Goal: Task Accomplishment & Management: Use online tool/utility

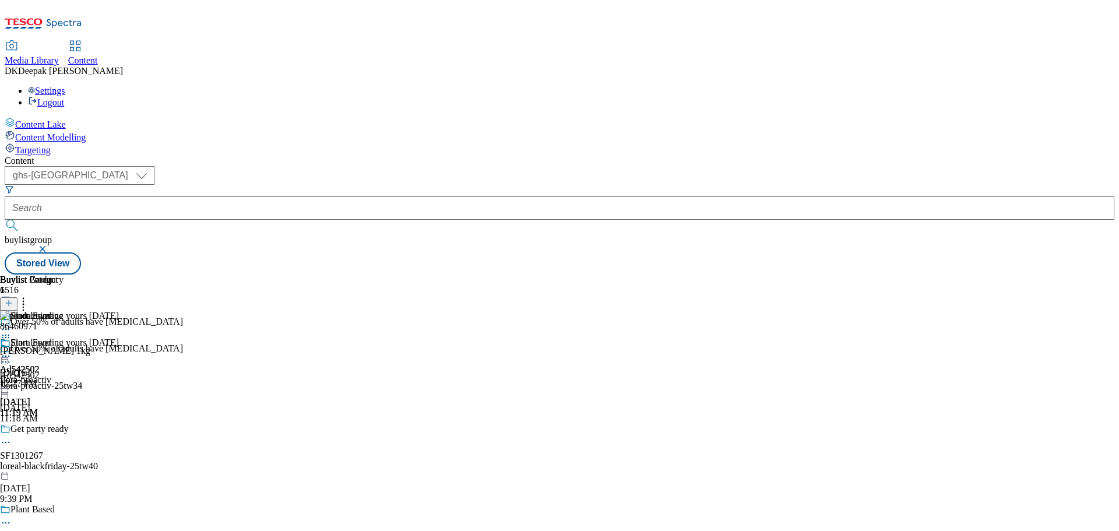
select select "ghs-roi"
click at [151, 166] on select "ghs-roi ghs-uk" at bounding box center [80, 175] width 150 height 19
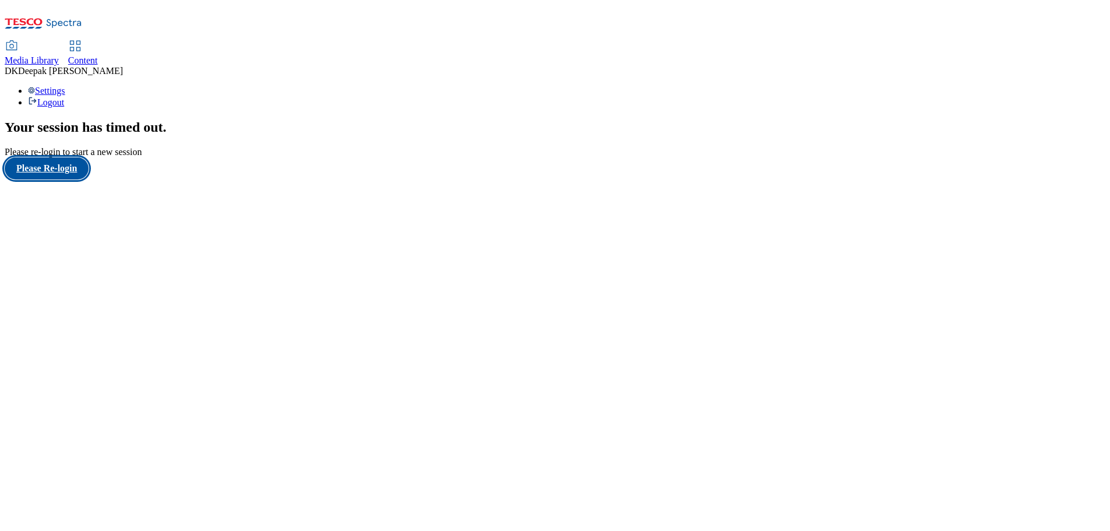
click at [74, 179] on button "Please Re-login" at bounding box center [47, 168] width 84 height 22
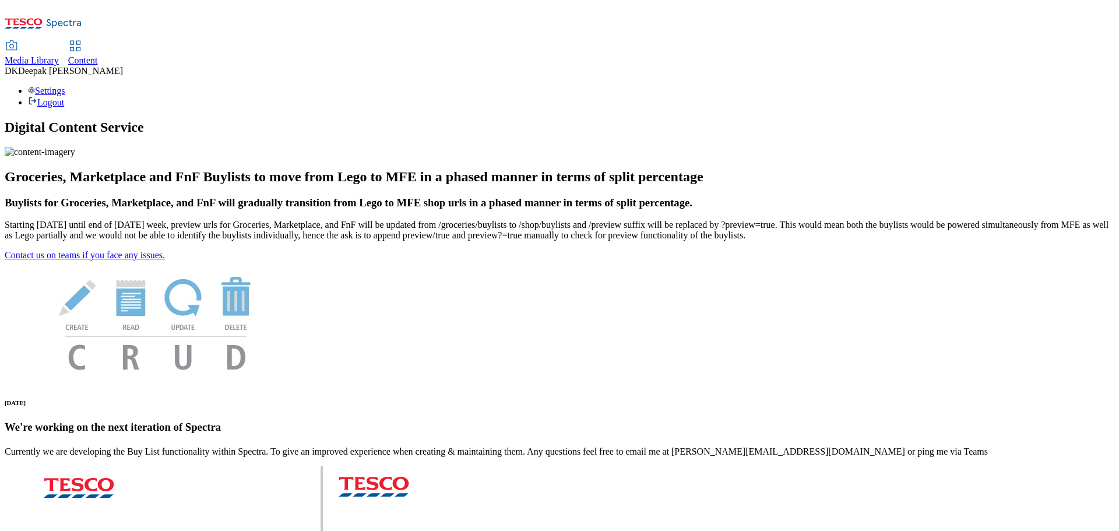
click at [98, 55] on span "Content" at bounding box center [83, 60] width 30 height 10
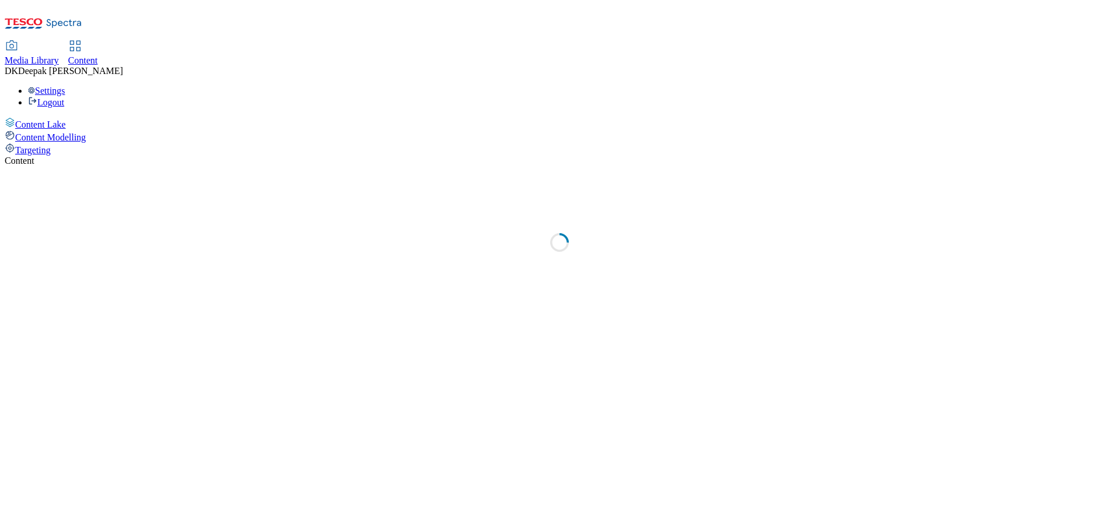
select select "ghs-uk"
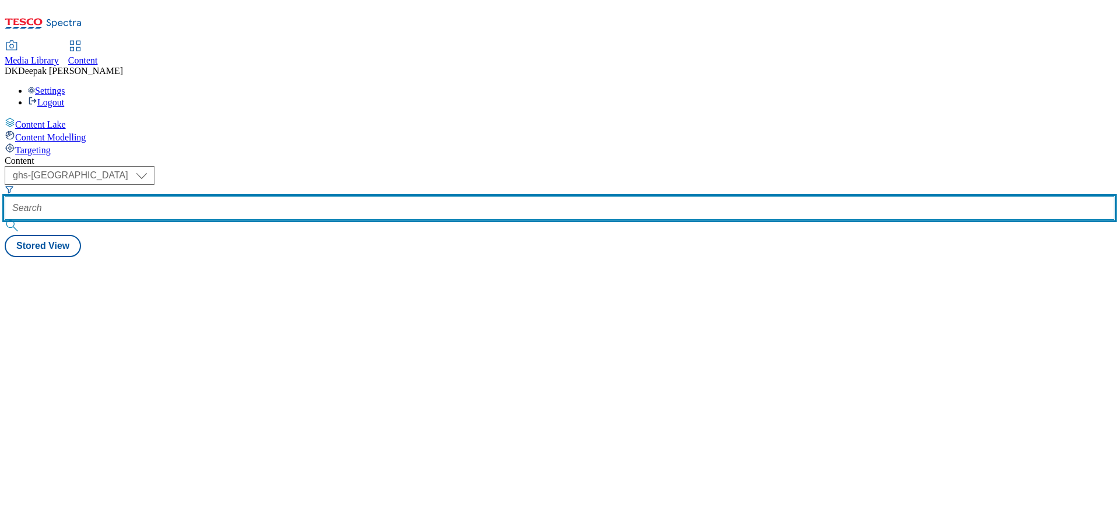
click at [253, 196] on input "text" at bounding box center [559, 207] width 1109 height 23
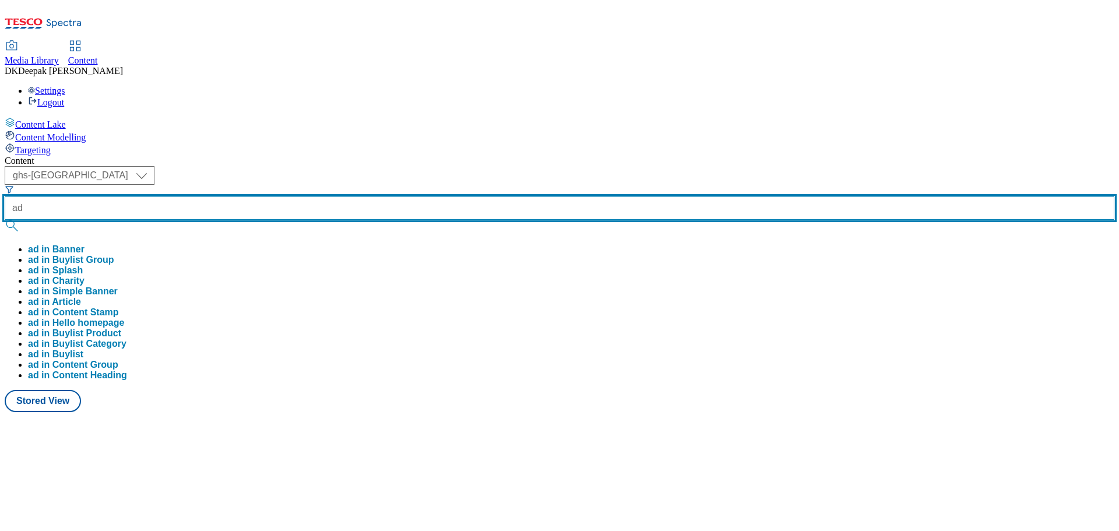
paste input "542265"
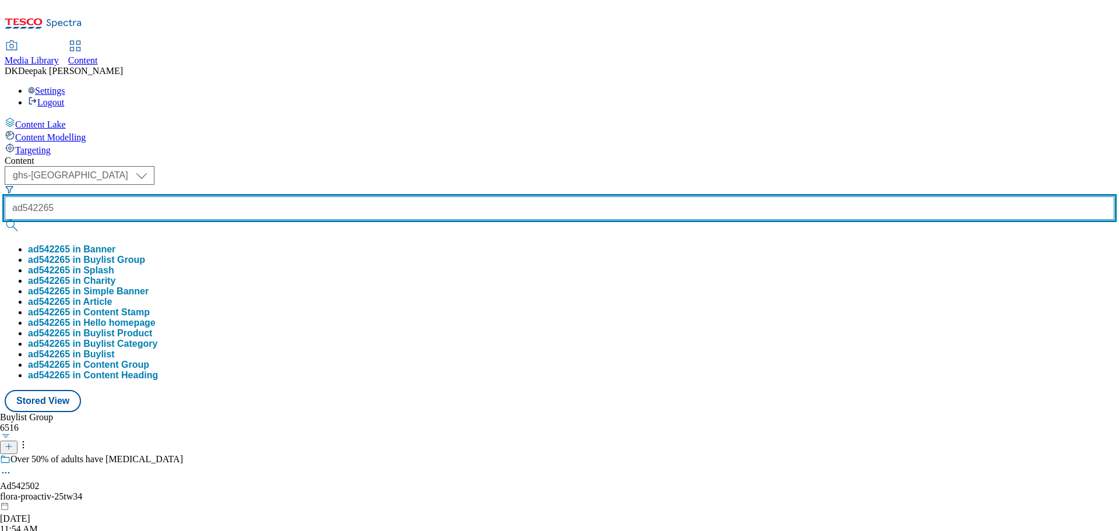
type input "ad542265"
click at [5, 220] on button "submit" at bounding box center [13, 226] width 16 height 12
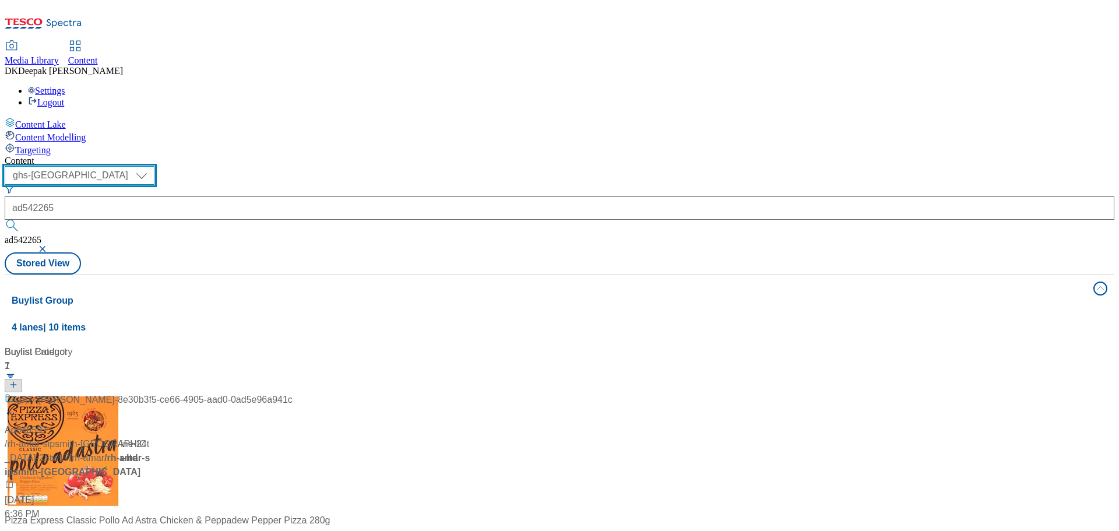
click at [154, 166] on select "ghs-roi ghs-uk" at bounding box center [80, 175] width 150 height 19
select select "ghs-roi"
click at [151, 166] on select "ghs-roi ghs-uk" at bounding box center [80, 175] width 150 height 19
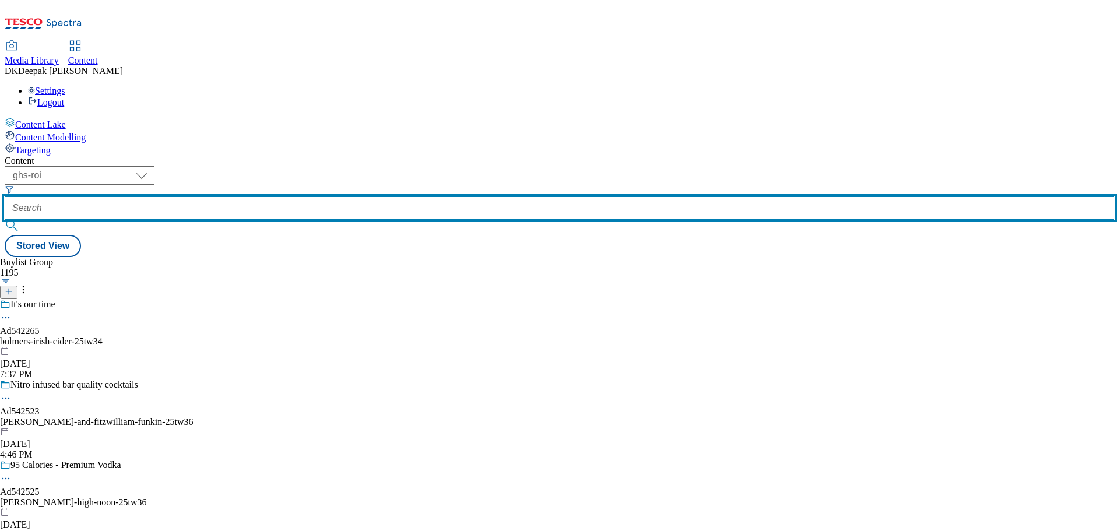
click at [275, 196] on input "text" at bounding box center [559, 207] width 1109 height 23
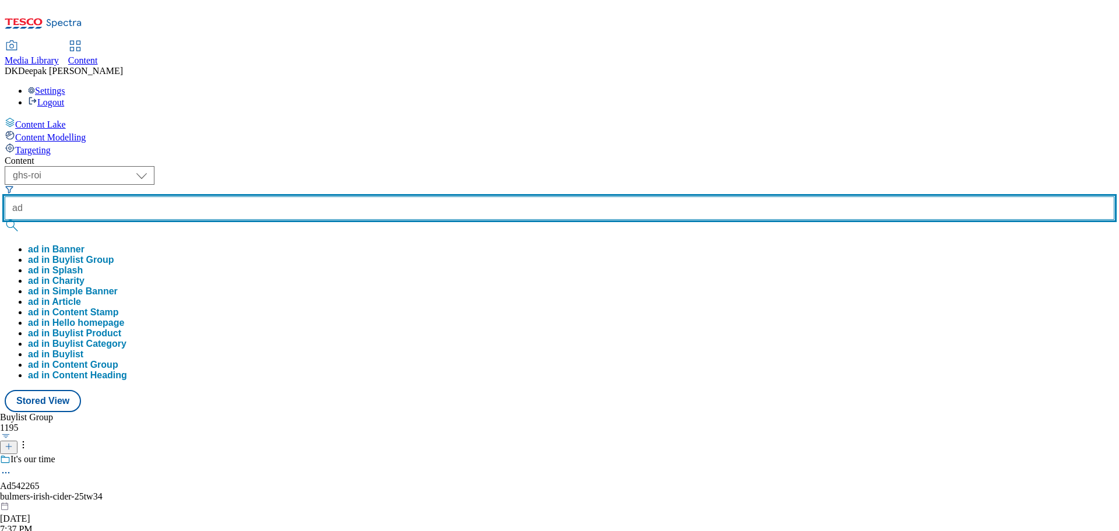
paste input "542265"
type input "ad542265"
click at [5, 220] on button "submit" at bounding box center [13, 226] width 16 height 12
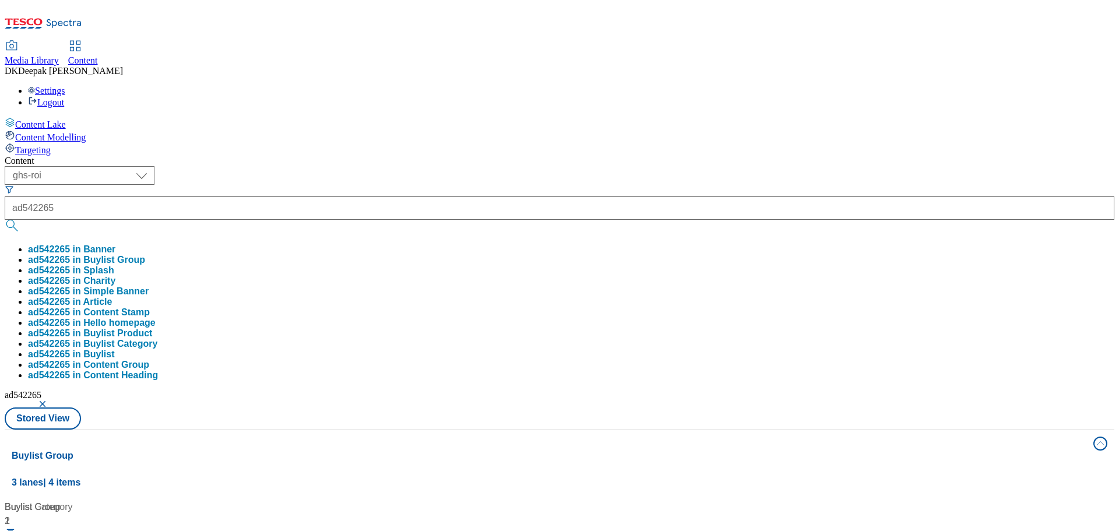
click at [56, 156] on div "Content Lake Content Modelling Targeting" at bounding box center [559, 136] width 1109 height 38
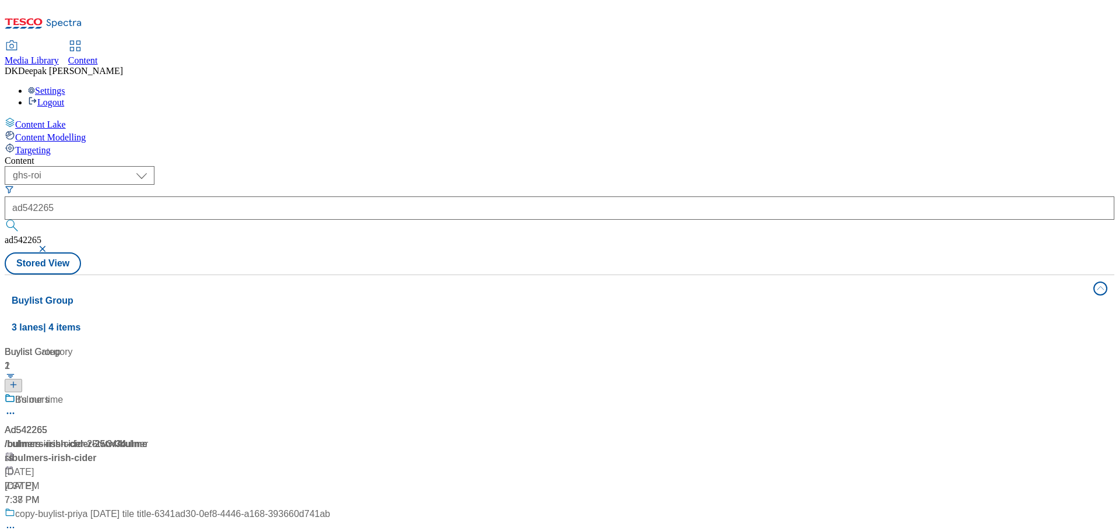
click at [287, 393] on div "Ad542265 / bulmers-irish-cider-25tw34 / bulmers Oct 13, 2025 7:37 PM" at bounding box center [167, 450] width 325 height 114
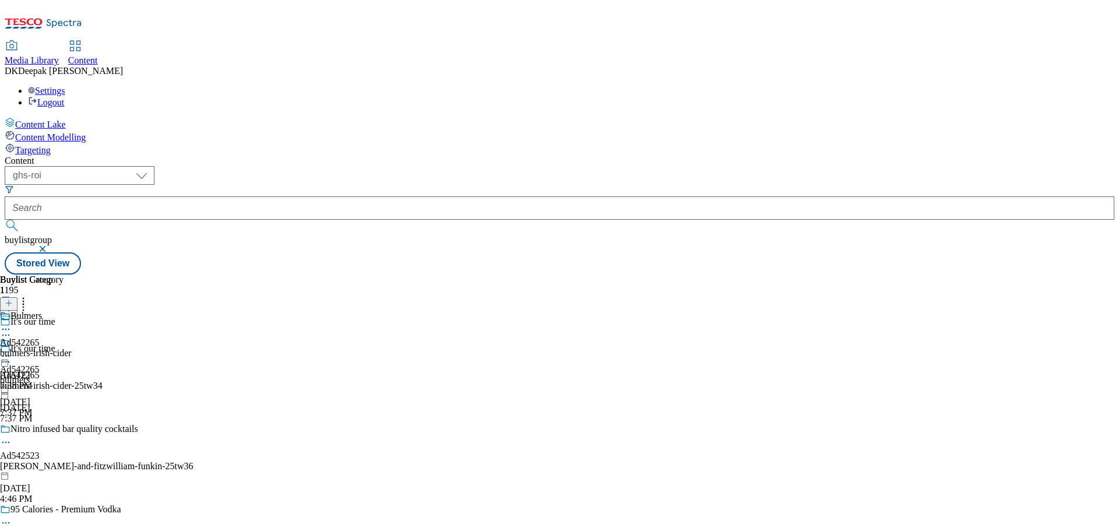
click at [12, 356] on icon at bounding box center [6, 362] width 12 height 12
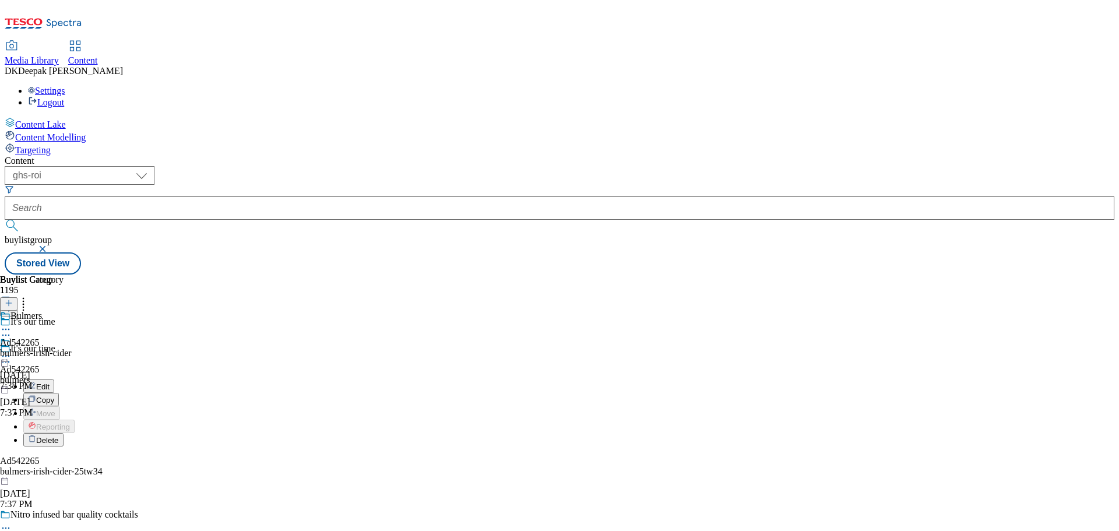
click at [193, 379] on li "Edit" at bounding box center [108, 385] width 170 height 13
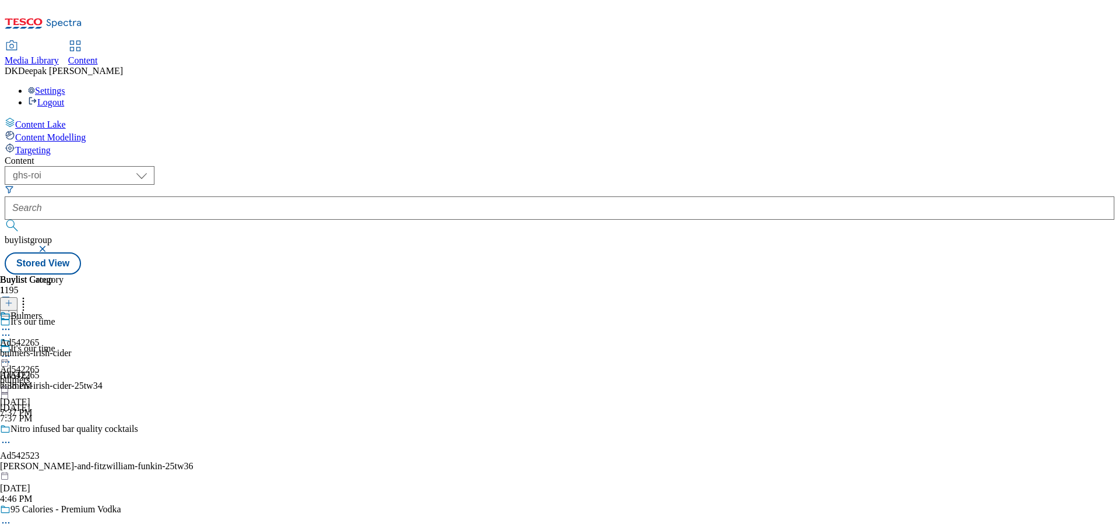
click at [12, 356] on icon at bounding box center [6, 362] width 12 height 12
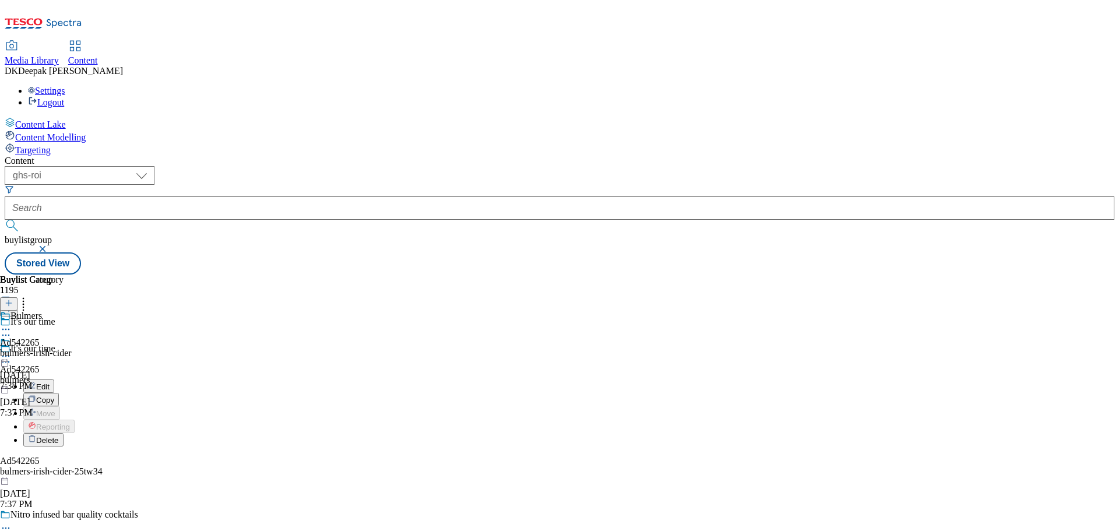
click at [54, 379] on button "Edit" at bounding box center [38, 385] width 31 height 13
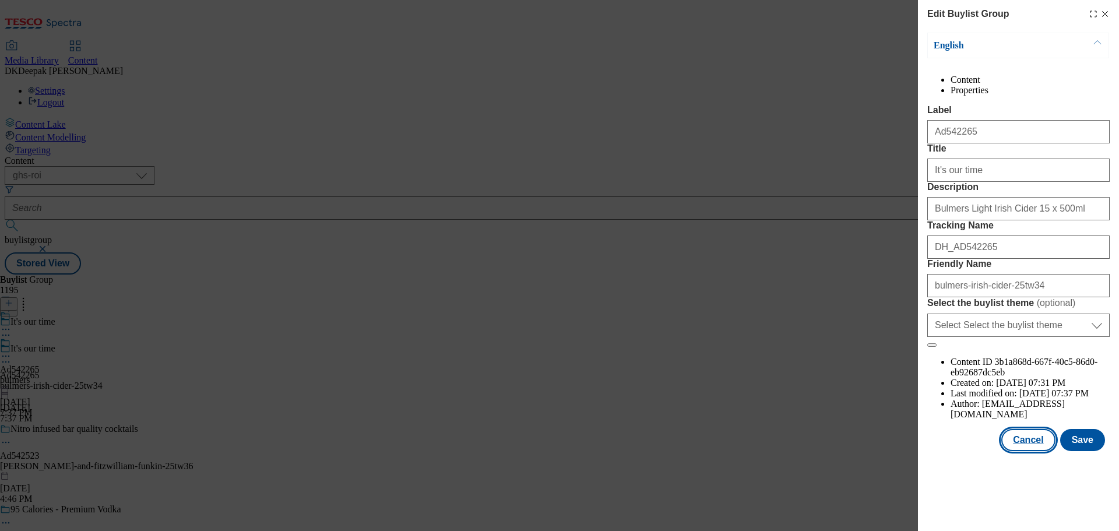
drag, startPoint x: 1014, startPoint y: 495, endPoint x: 1002, endPoint y: 490, distance: 13.1
click at [1014, 451] on button "Cancel" at bounding box center [1028, 440] width 54 height 22
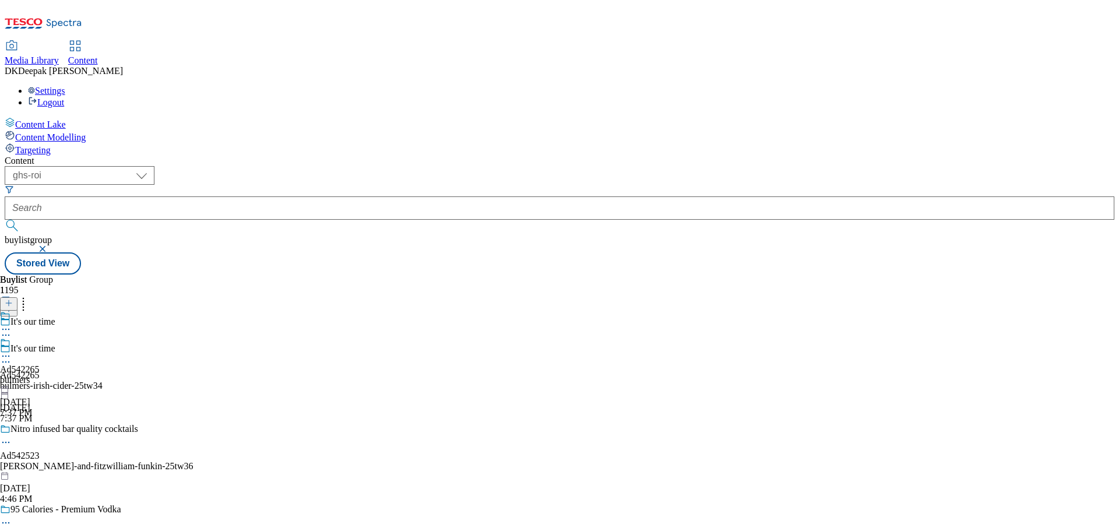
click at [40, 375] on div "bulmers" at bounding box center [20, 380] width 40 height 10
click at [12, 350] on icon at bounding box center [6, 356] width 12 height 12
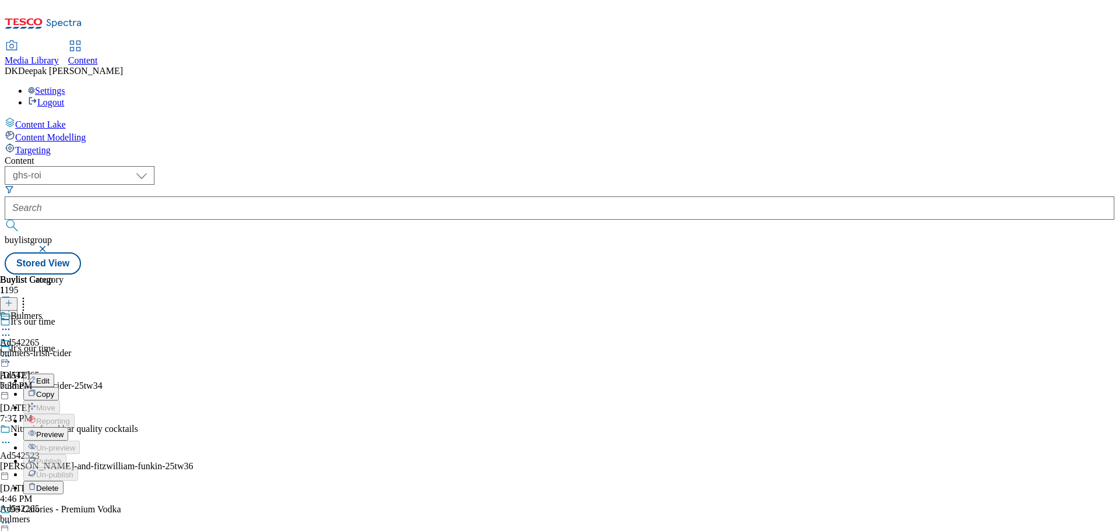
click at [80, 373] on li "Edit" at bounding box center [51, 379] width 57 height 13
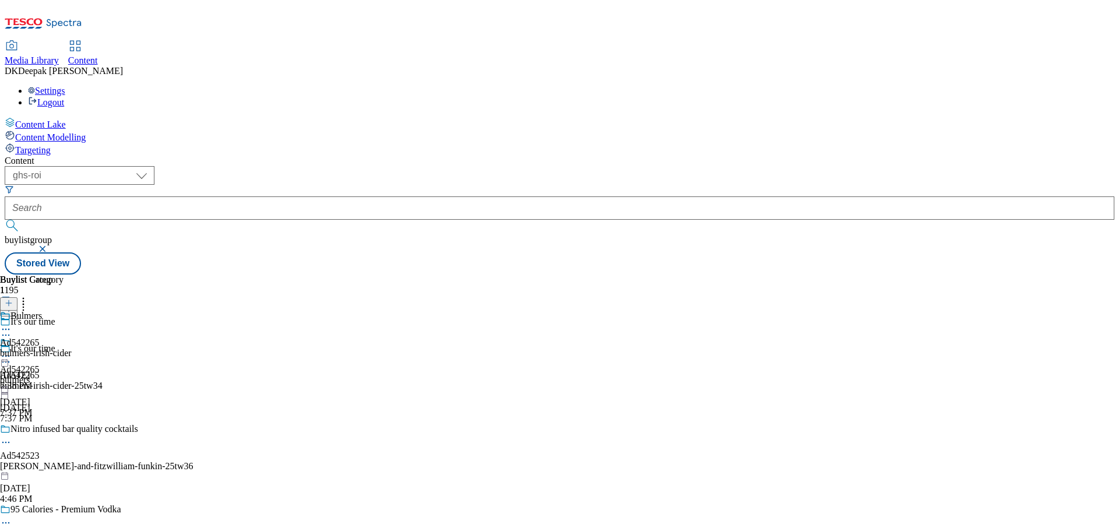
click at [12, 350] on icon at bounding box center [6, 356] width 12 height 12
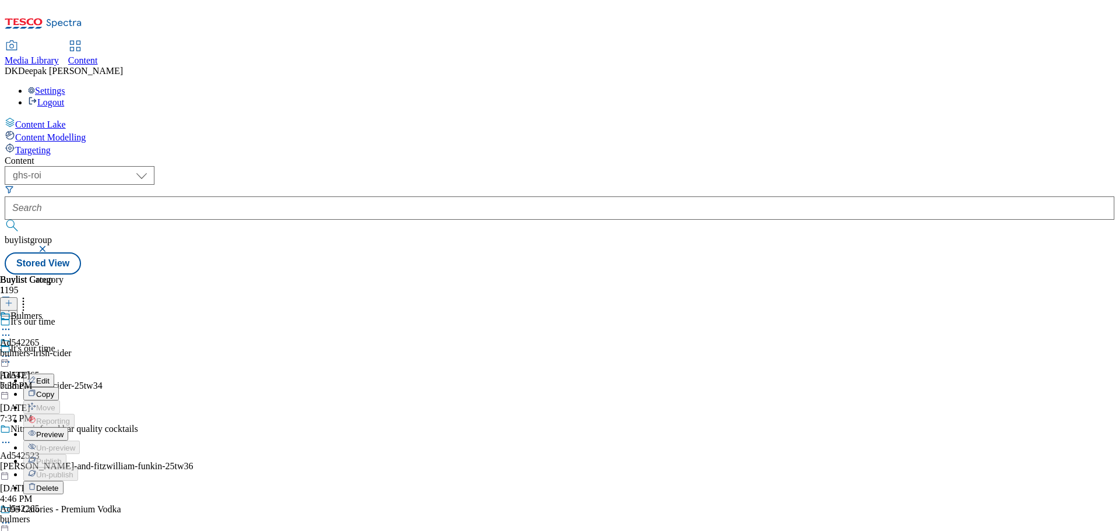
click at [50, 376] on span "Edit" at bounding box center [42, 380] width 13 height 9
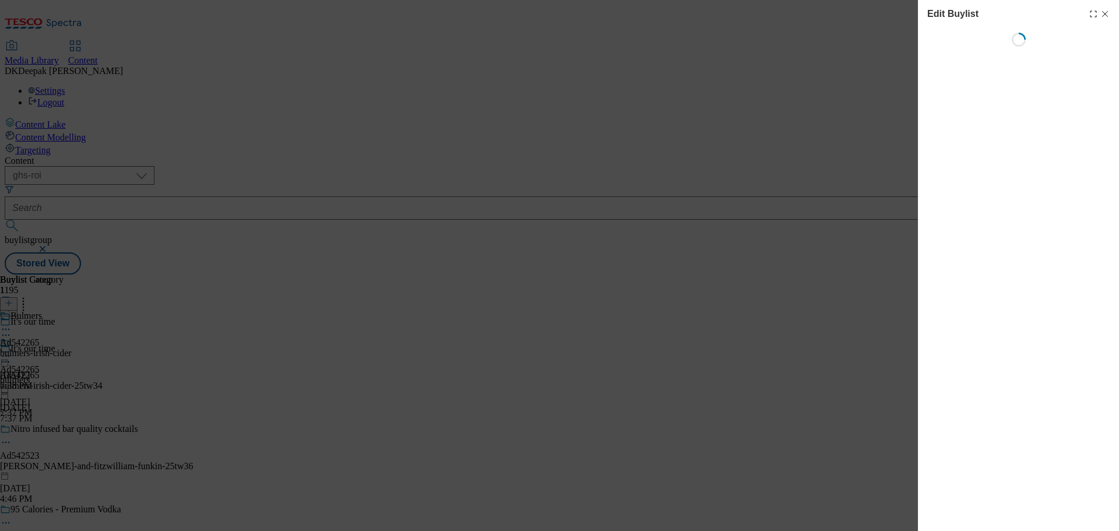
select select "tactical"
select select "supplier funded short term 1-3 weeks"
select select "dunnhumby"
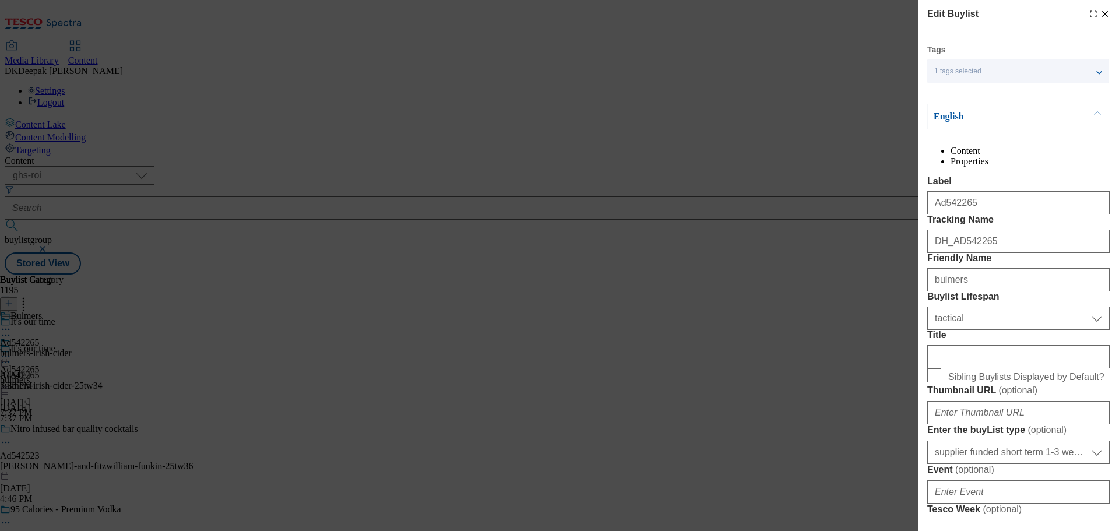
select select "Banner"
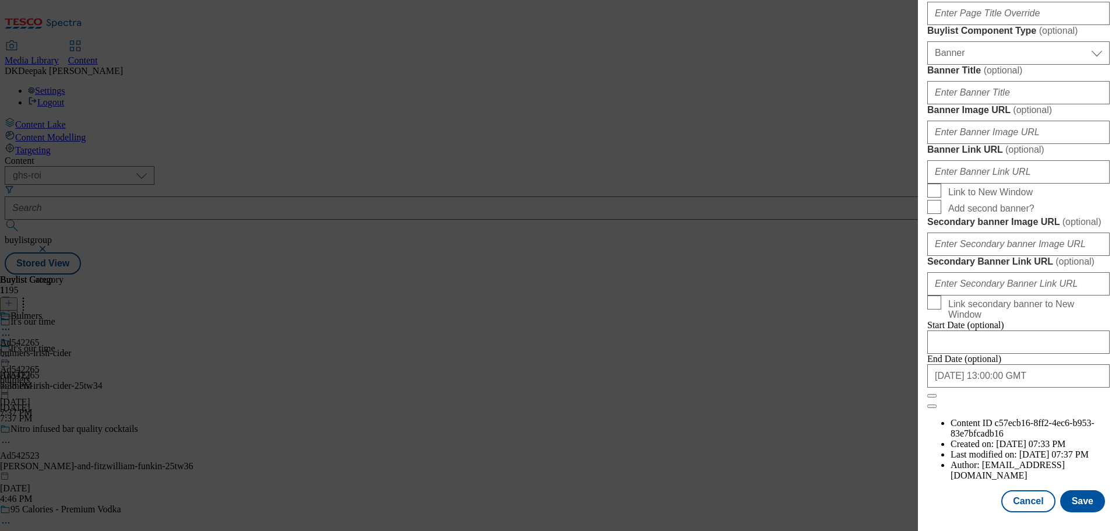
scroll to position [1164, 0]
click at [1034, 387] on input "2025-12-15 13:00:00 GMT" at bounding box center [1018, 375] width 182 height 23
select select "2025"
select select "December"
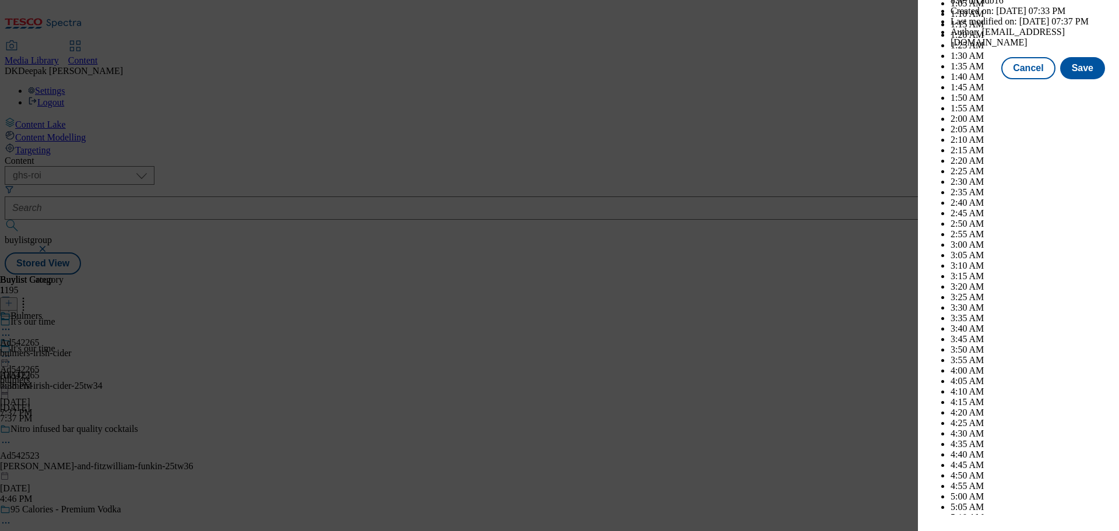
scroll to position [3353, 0]
select select "2026"
drag, startPoint x: 1021, startPoint y: 131, endPoint x: 1016, endPoint y: 135, distance: 6.8
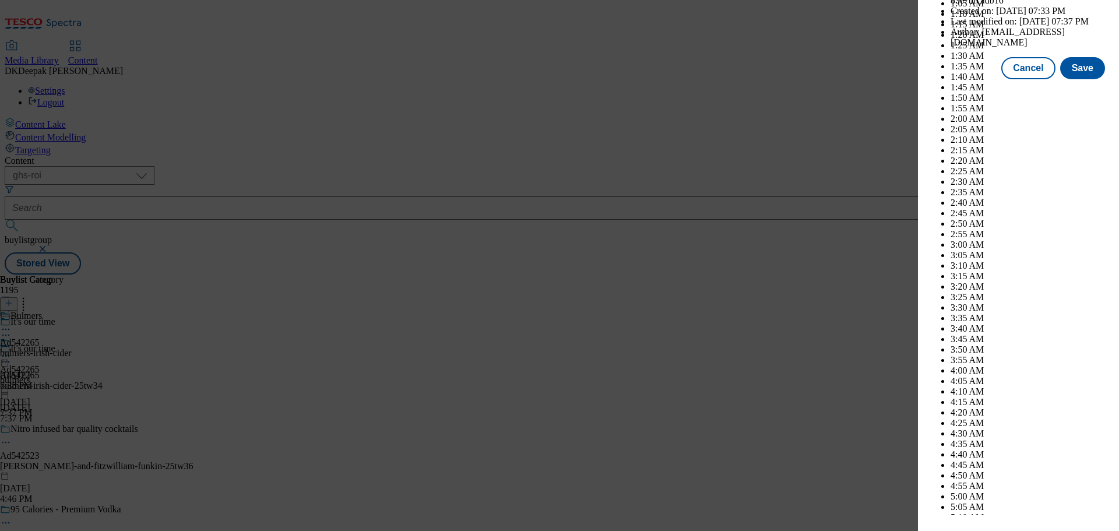
select select "January"
click at [1077, 79] on button "Save" at bounding box center [1082, 68] width 45 height 22
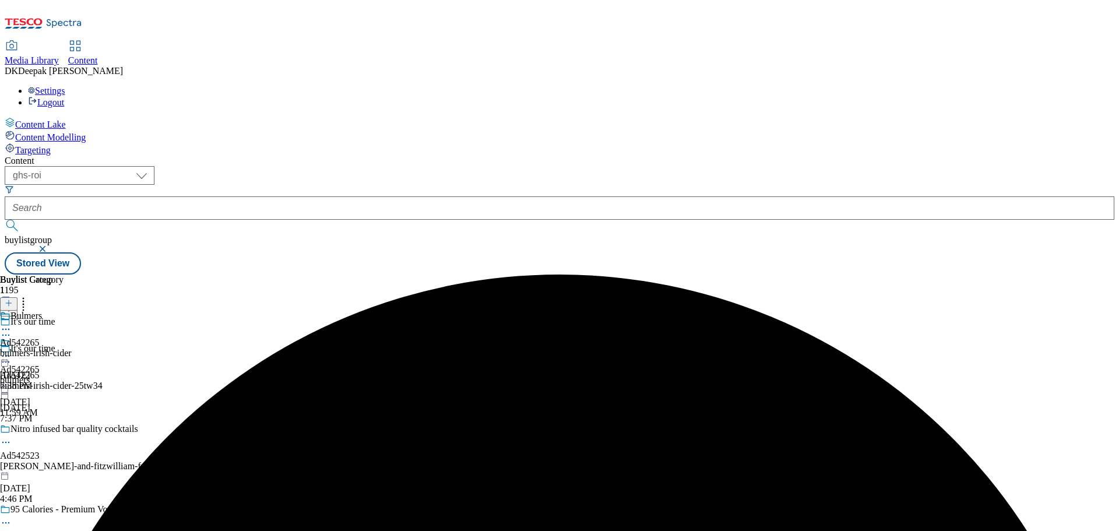
click at [12, 323] on icon at bounding box center [6, 329] width 12 height 12
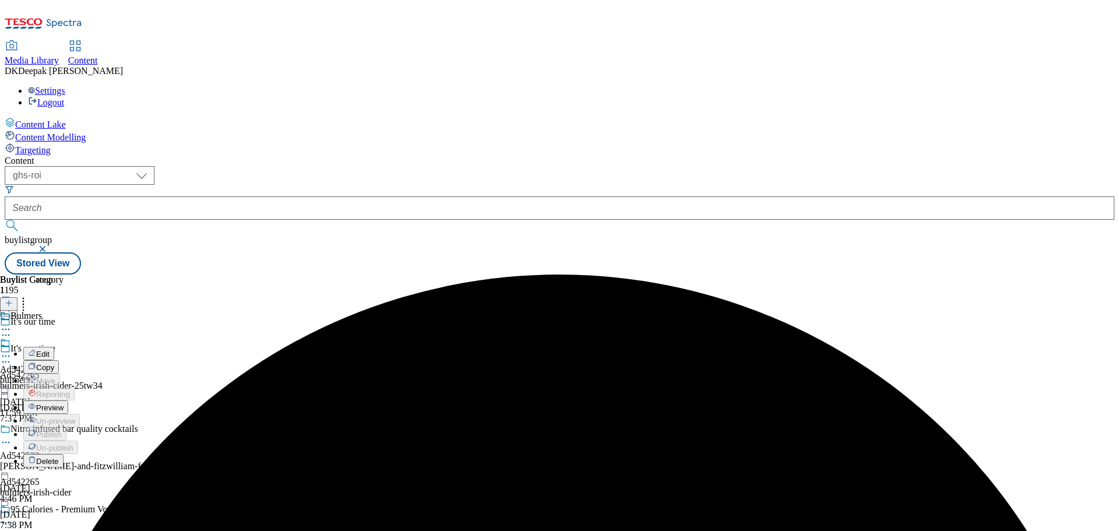
click at [54, 347] on button "Edit" at bounding box center [38, 353] width 31 height 13
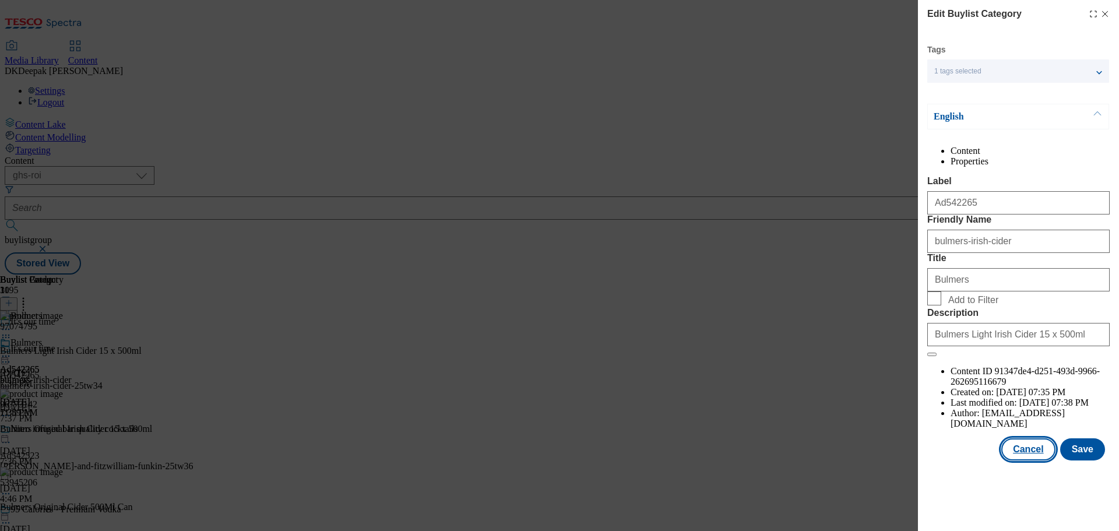
click at [1027, 460] on button "Cancel" at bounding box center [1028, 449] width 54 height 22
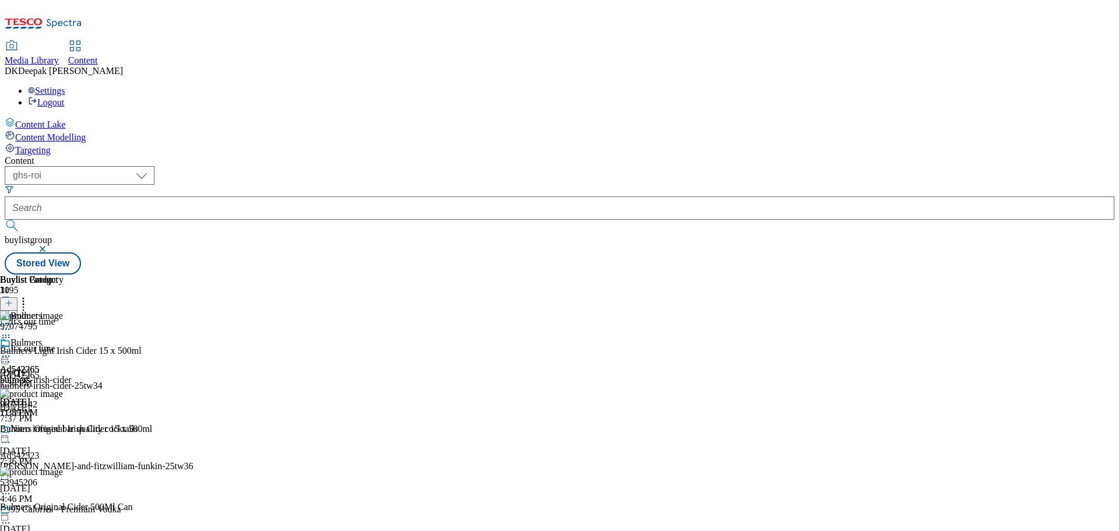
click at [12, 350] on icon at bounding box center [6, 356] width 12 height 12
click at [64, 430] on span "Preview" at bounding box center [49, 434] width 27 height 9
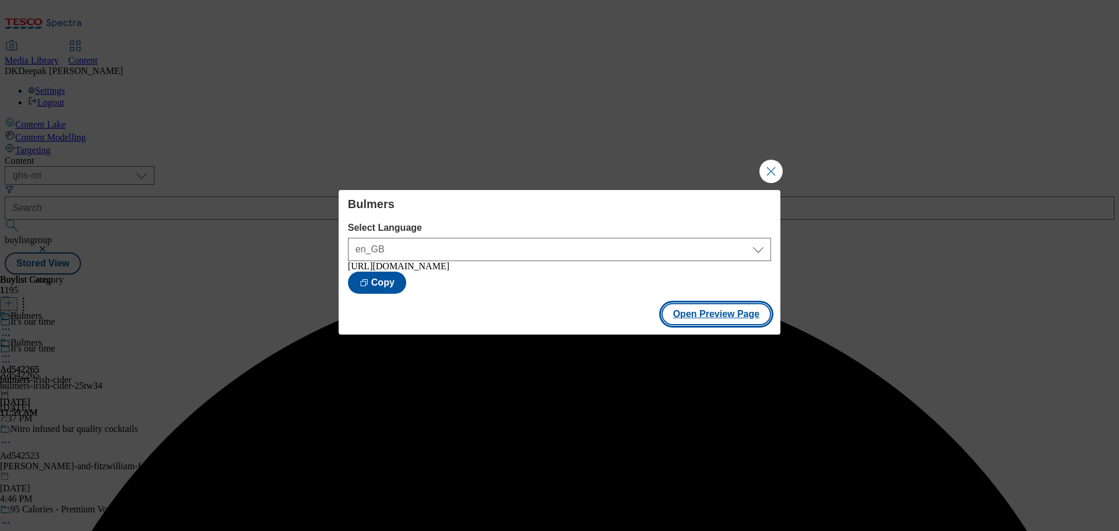
click at [696, 311] on button "Open Preview Page" at bounding box center [716, 314] width 110 height 22
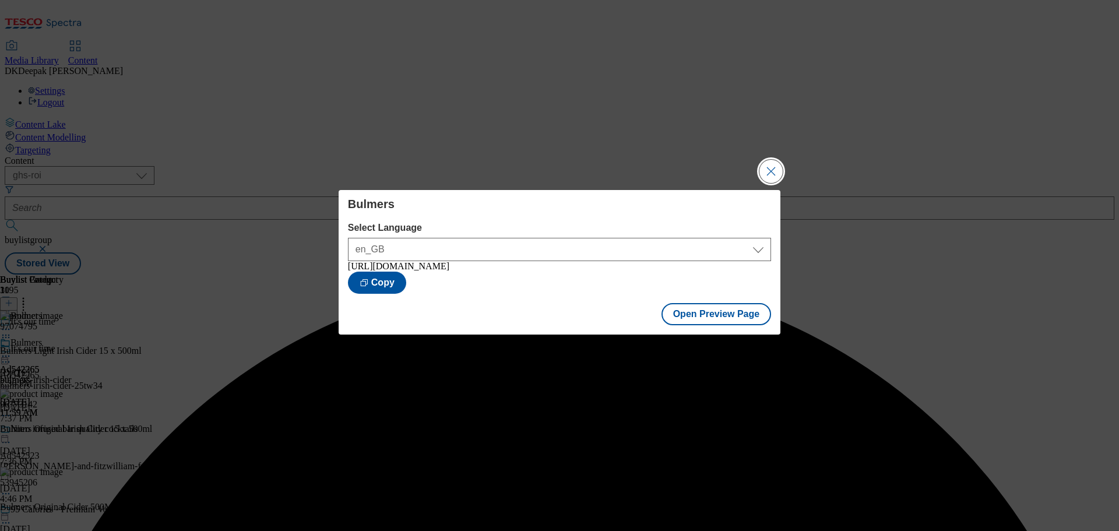
click at [767, 171] on button "Close Modal" at bounding box center [770, 171] width 23 height 23
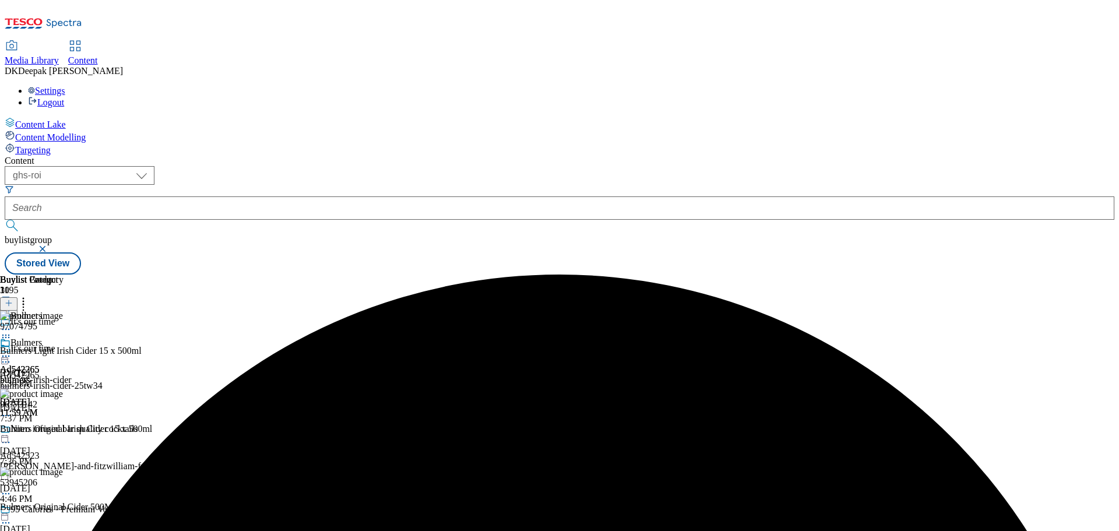
click at [12, 350] on icon at bounding box center [6, 356] width 12 height 12
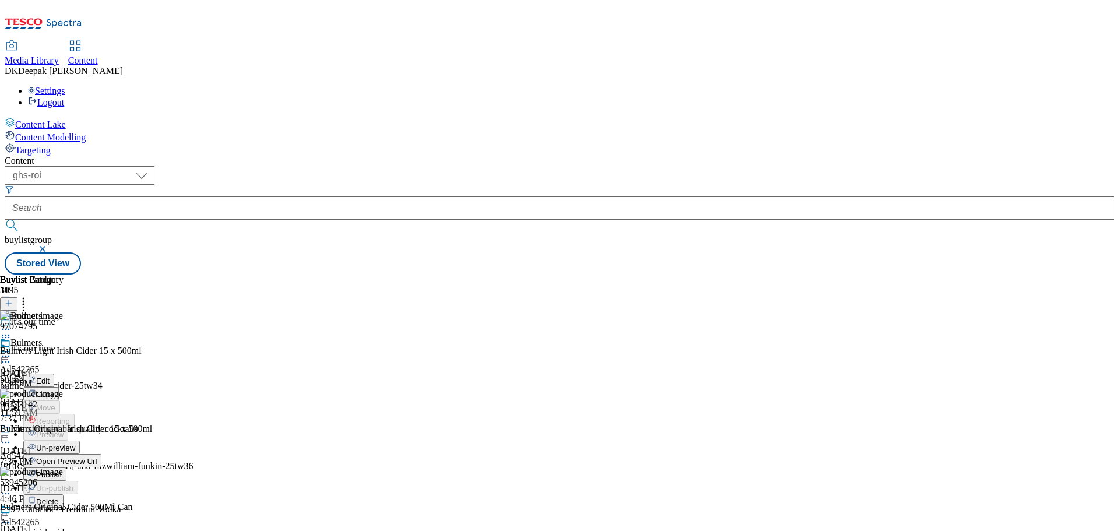
click at [62, 470] on span "Publish" at bounding box center [49, 474] width 26 height 9
